Goal: Find specific page/section: Find specific page/section

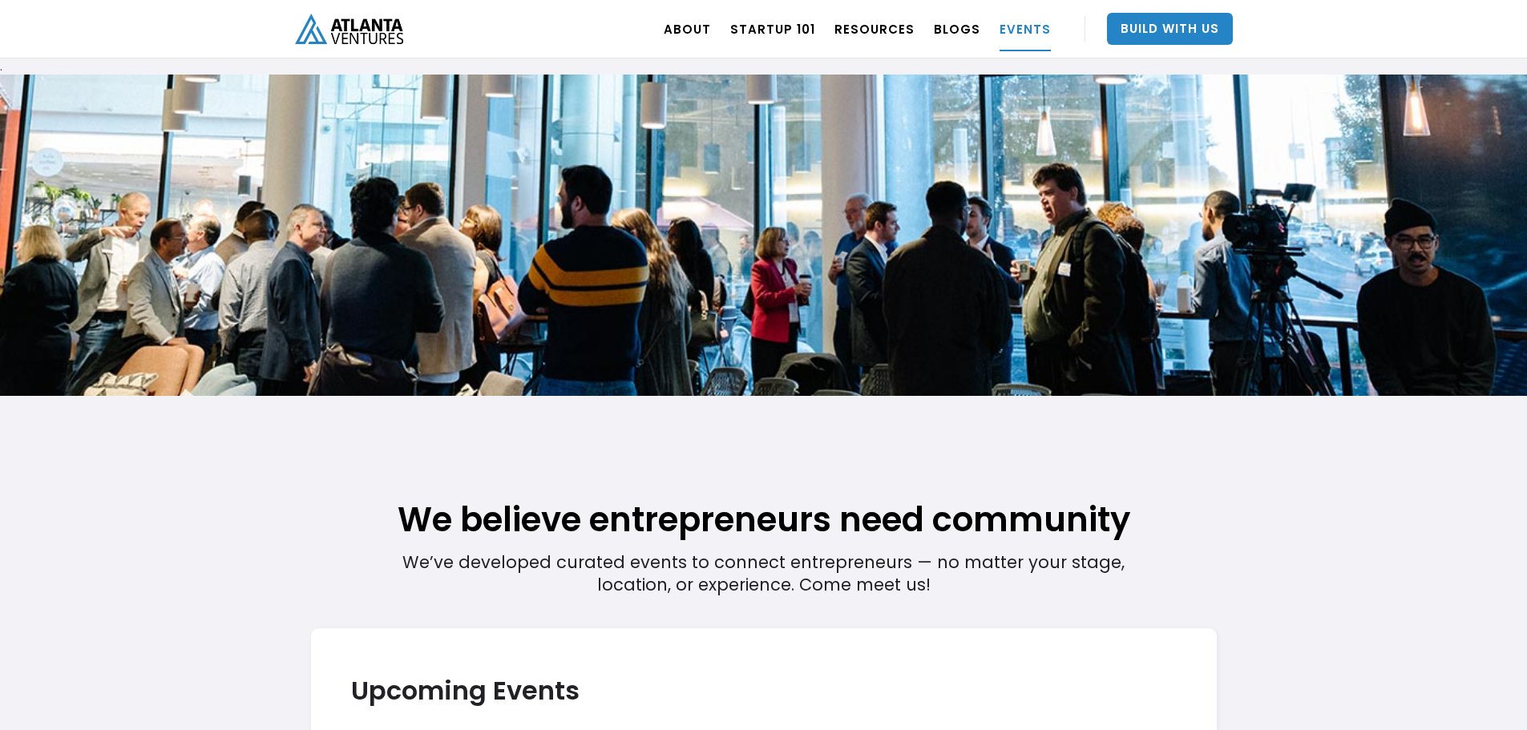
scroll to position [1042, 0]
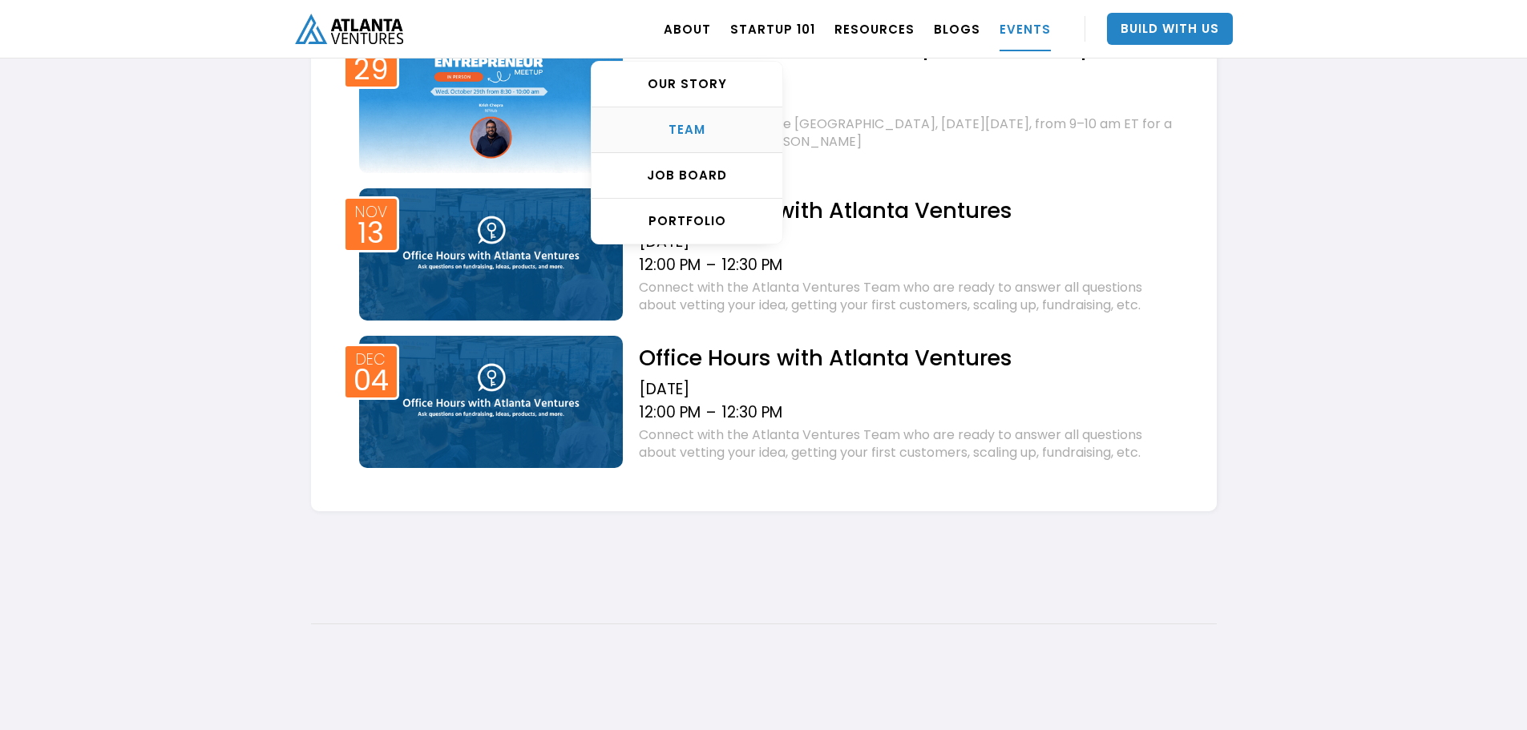
click at [707, 139] on link "TEAM" at bounding box center [686, 130] width 191 height 46
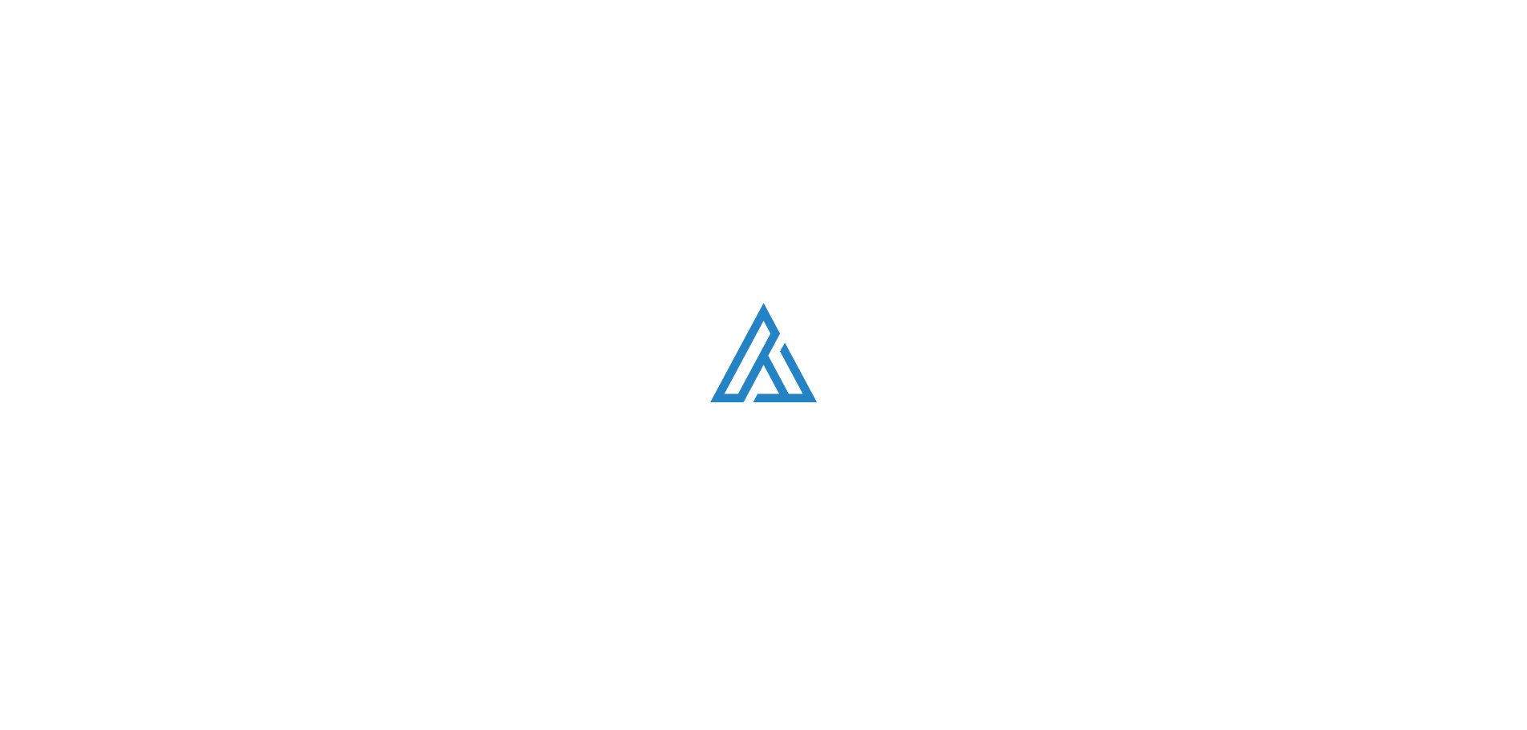
scroll to position [2028, 0]
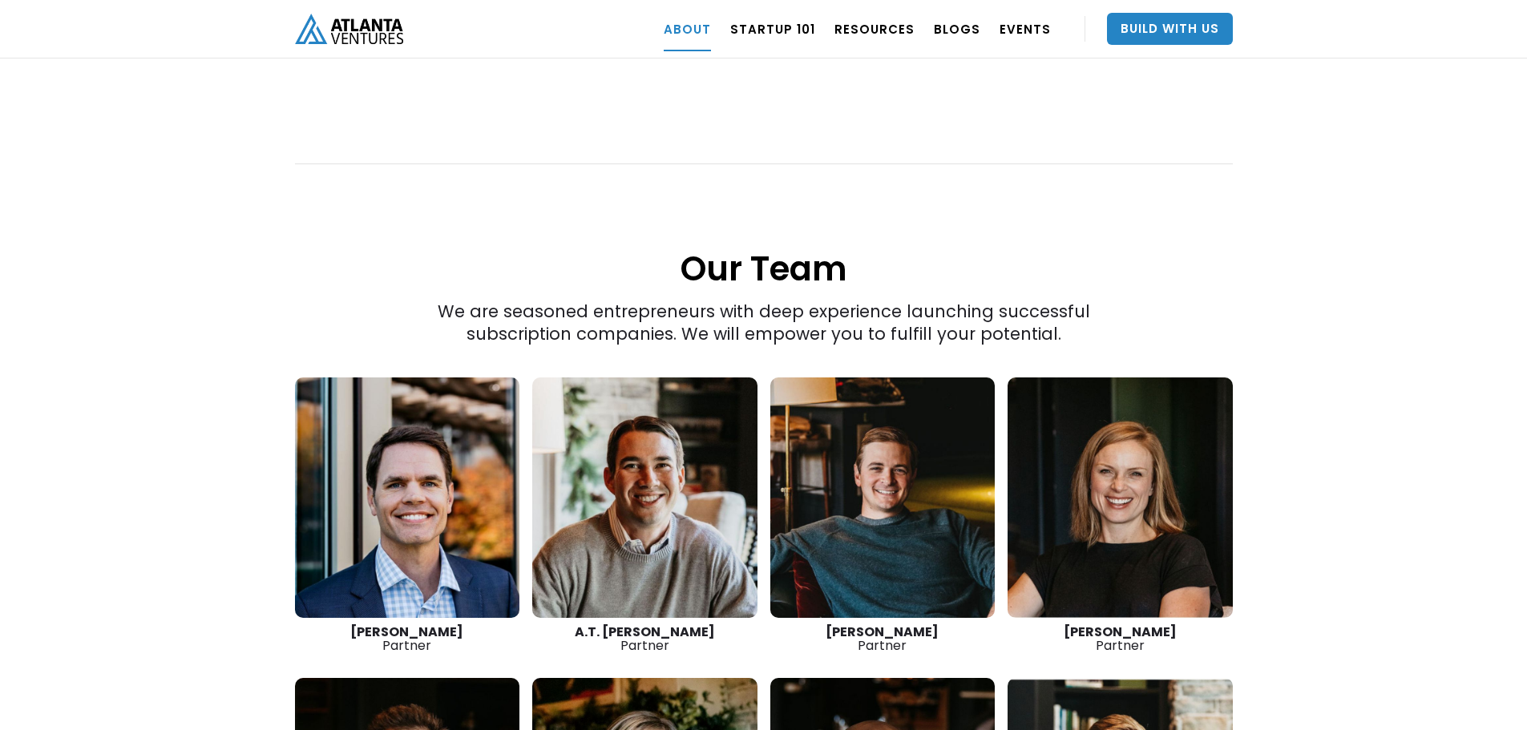
click at [886, 623] on strong "[PERSON_NAME]" at bounding box center [881, 632] width 113 height 18
click at [887, 623] on strong "[PERSON_NAME]" at bounding box center [881, 632] width 113 height 18
click at [632, 623] on strong "A.T. [PERSON_NAME]" at bounding box center [645, 632] width 140 height 18
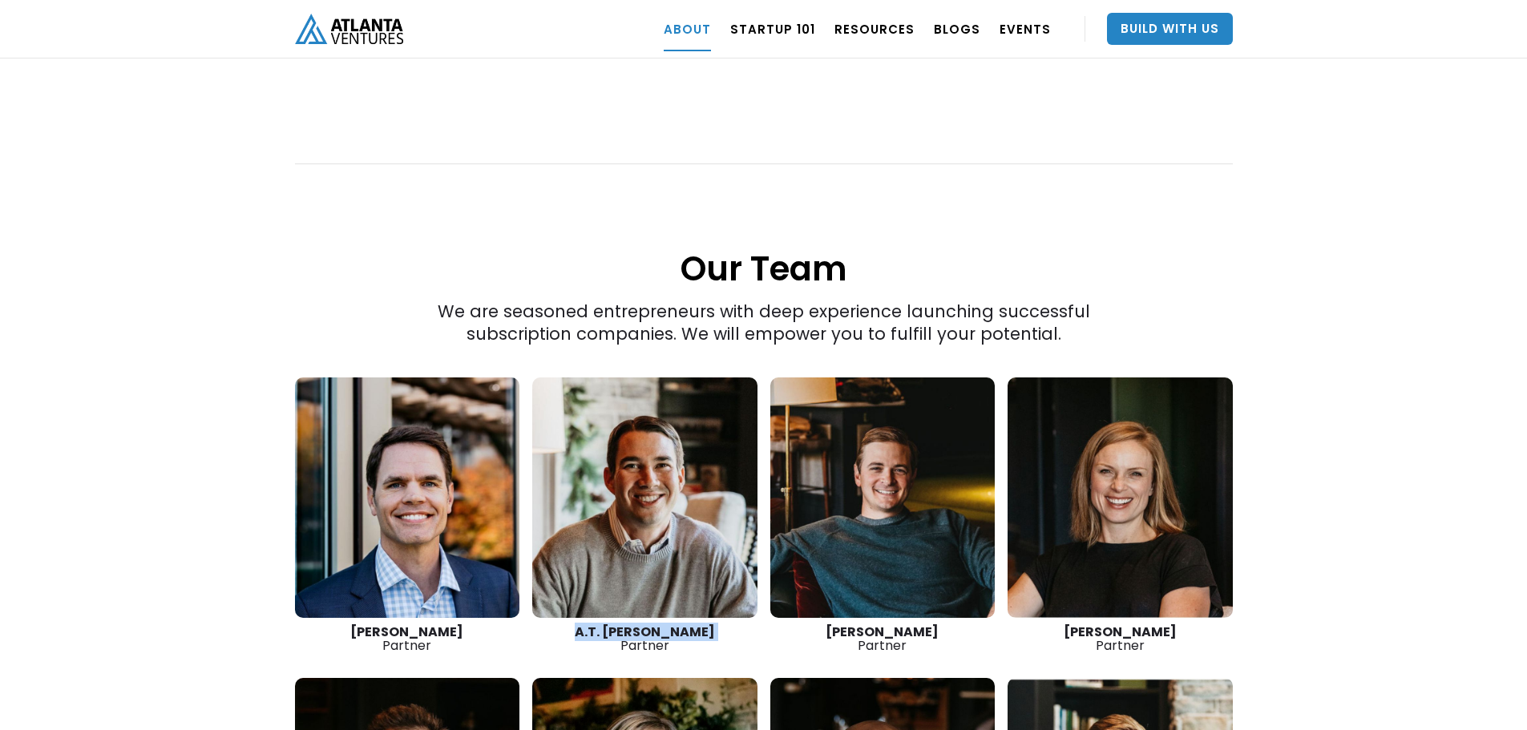
click at [632, 623] on strong "A.T. [PERSON_NAME]" at bounding box center [645, 632] width 140 height 18
